Goal: Task Accomplishment & Management: Manage account settings

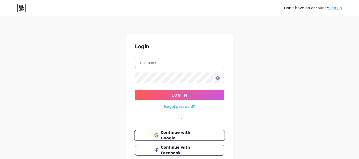
type input "[DOMAIN_NAME][EMAIL_ADDRESS][DOMAIN_NAME]"
click at [197, 138] on span "Continue with Google" at bounding box center [182, 135] width 44 height 11
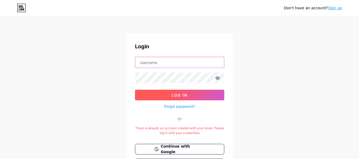
type input "[DOMAIN_NAME][EMAIL_ADDRESS][DOMAIN_NAME]"
click at [168, 97] on button "Log In" at bounding box center [179, 95] width 89 height 11
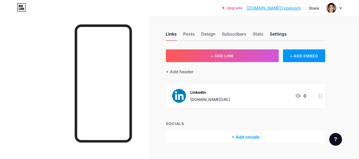
click at [279, 35] on div "Settings" at bounding box center [278, 36] width 17 height 10
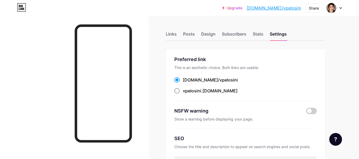
click at [203, 91] on div "vpelosini .bio.link" at bounding box center [210, 91] width 55 height 6
click at [186, 94] on input "vpelosini .bio.link" at bounding box center [184, 95] width 3 height 3
radio input "true"
drag, startPoint x: 227, startPoint y: 92, endPoint x: 181, endPoint y: 93, distance: 46.0
click at [181, 93] on div "vpelosini .bio.link" at bounding box center [245, 91] width 142 height 7
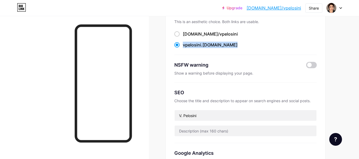
scroll to position [53, 0]
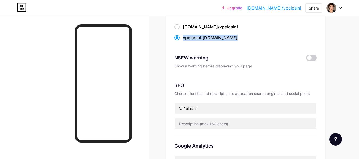
copy label "vpelosini .bio.link"
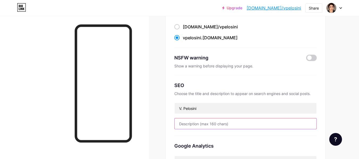
click at [203, 124] on input "text" at bounding box center [245, 123] width 142 height 11
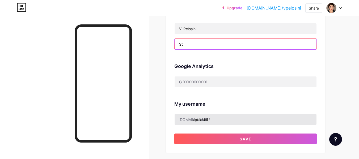
type input "S"
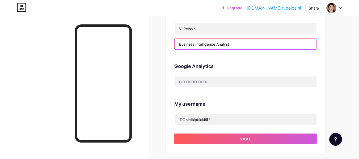
click at [180, 44] on input "Business Intelligence Analyst" at bounding box center [245, 44] width 142 height 11
drag, startPoint x: 241, startPoint y: 43, endPoint x: 331, endPoint y: 42, distance: 90.0
click at [337, 42] on div "Links Posts Design Subscribers Stats Settings Preferred link This is an aesthet…" at bounding box center [173, 94] width 347 height 423
click at [202, 44] on input "Consultant of Business Intelligence Analyst" at bounding box center [245, 44] width 142 height 11
click at [204, 45] on input "Consultant of Business Intelligence Analyst" at bounding box center [245, 44] width 142 height 11
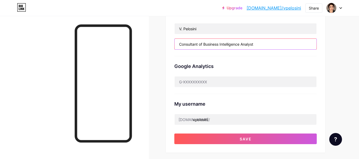
click at [270, 42] on input "Consultant of Business Intelligence Analyst" at bounding box center [245, 44] width 142 height 11
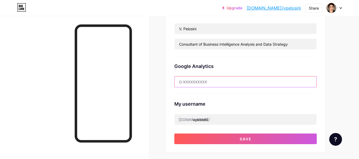
click at [195, 81] on input "text" at bounding box center [245, 81] width 142 height 11
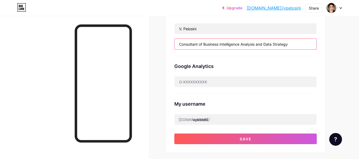
drag, startPoint x: 290, startPoint y: 44, endPoint x: 56, endPoint y: 31, distance: 234.9
click at [55, 31] on div "Links Posts Design Subscribers Stats Settings Preferred link This is an aesthet…" at bounding box center [173, 86] width 347 height 439
paste input "Business Intelligence Consultant | Data Strategy Advisor"
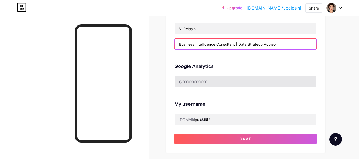
type input "Business Intelligence Consultant | Data Strategy Advisor"
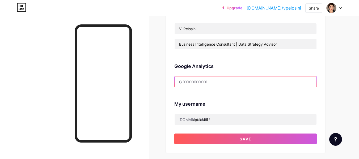
click at [235, 81] on input "text" at bounding box center [245, 81] width 142 height 11
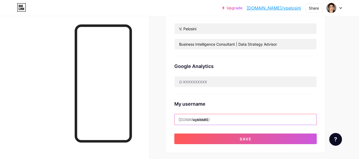
click at [259, 120] on input "vpelosini" at bounding box center [245, 119] width 142 height 11
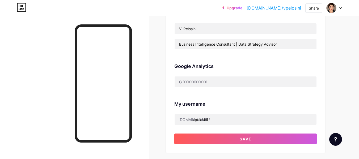
click at [267, 103] on div "My username" at bounding box center [245, 103] width 142 height 7
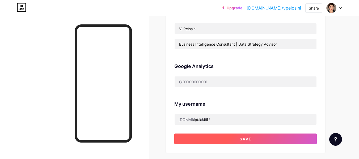
click at [267, 138] on button "Save" at bounding box center [245, 139] width 142 height 11
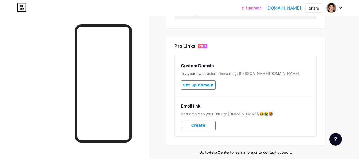
scroll to position [239, 0]
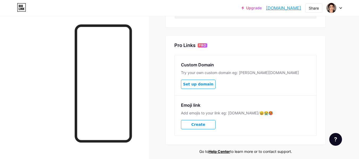
click at [205, 85] on span "Set up domain" at bounding box center [198, 84] width 30 height 5
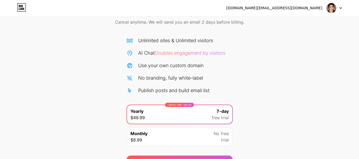
scroll to position [55, 0]
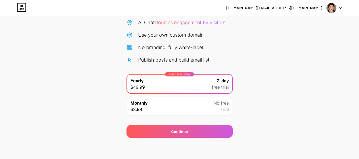
click at [20, 11] on icon at bounding box center [22, 7] width 8 height 8
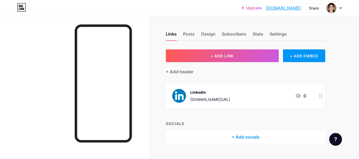
click at [264, 33] on div "Links Posts Design Subscribers Stats Settings" at bounding box center [245, 31] width 159 height 19
click at [261, 33] on div "Stats" at bounding box center [258, 36] width 11 height 10
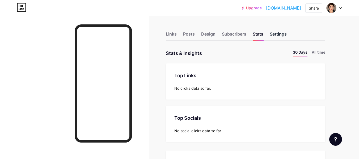
scroll to position [159, 359]
click at [284, 34] on div "Settings" at bounding box center [278, 36] width 17 height 10
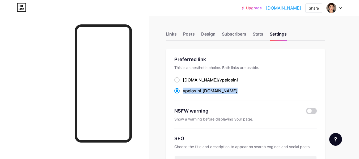
drag, startPoint x: 225, startPoint y: 92, endPoint x: 184, endPoint y: 92, distance: 41.2
click at [184, 92] on div "vpelosini .bio.link" at bounding box center [245, 91] width 142 height 7
copy label "vpelosini .bio.link"
